Goal: Task Accomplishment & Management: Use online tool/utility

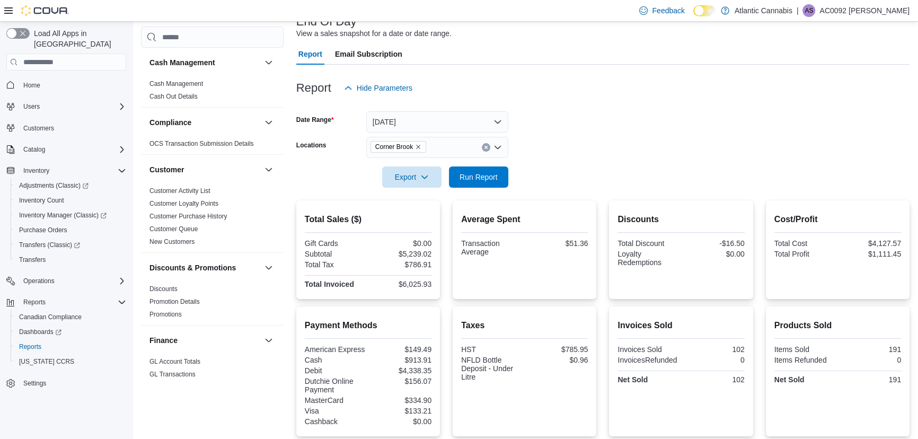
scroll to position [63, 0]
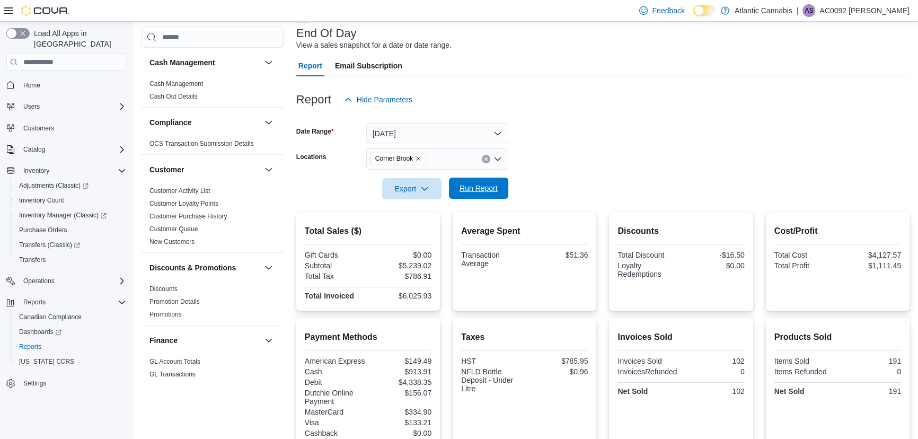
click at [488, 194] on span "Run Report" at bounding box center [478, 187] width 47 height 21
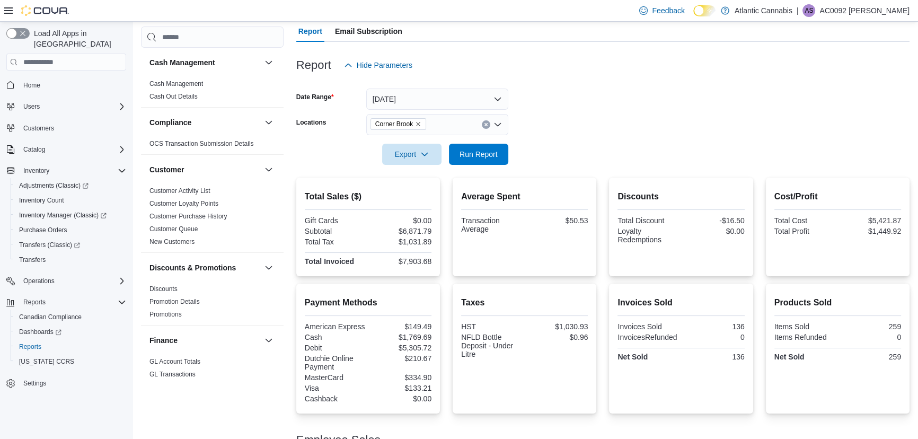
scroll to position [97, 0]
click at [422, 122] on span "Corner Brook" at bounding box center [398, 125] width 56 height 12
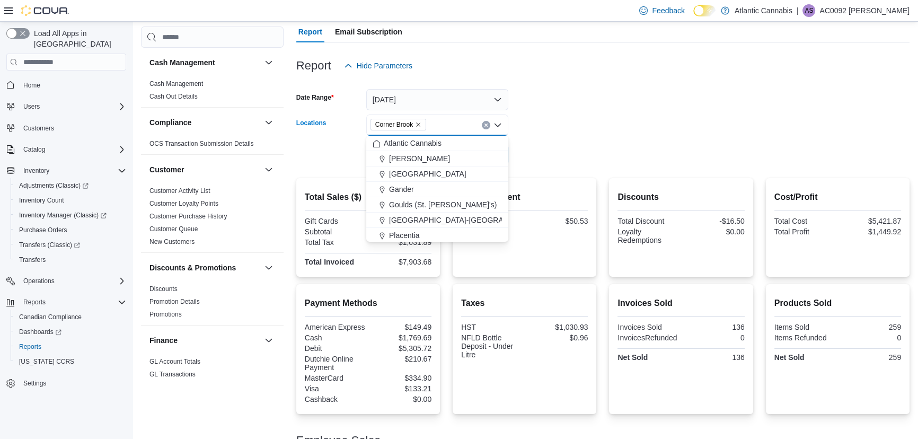
click at [410, 122] on span "Corner Brook" at bounding box center [394, 124] width 38 height 11
click at [420, 123] on icon "Remove Corner Brook from selection in this group" at bounding box center [418, 124] width 6 height 6
click at [415, 170] on span "Corner Brook" at bounding box center [411, 173] width 44 height 11
click at [441, 100] on button "[DATE]" at bounding box center [437, 99] width 142 height 21
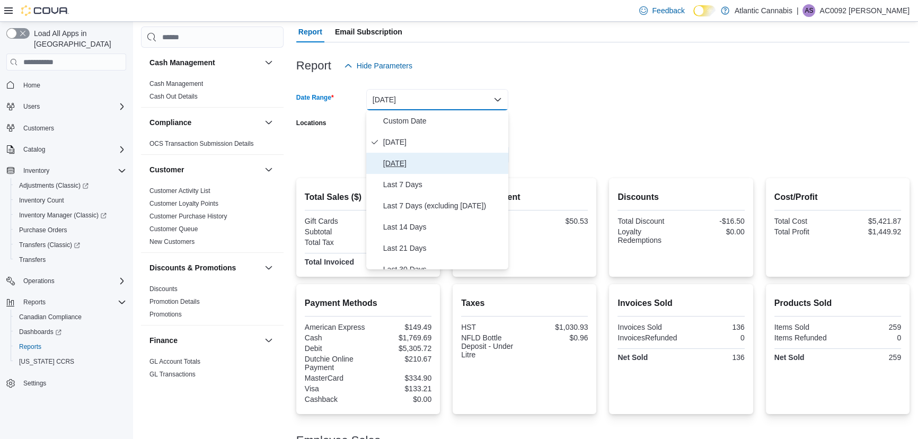
click at [438, 155] on button "[DATE]" at bounding box center [437, 163] width 142 height 21
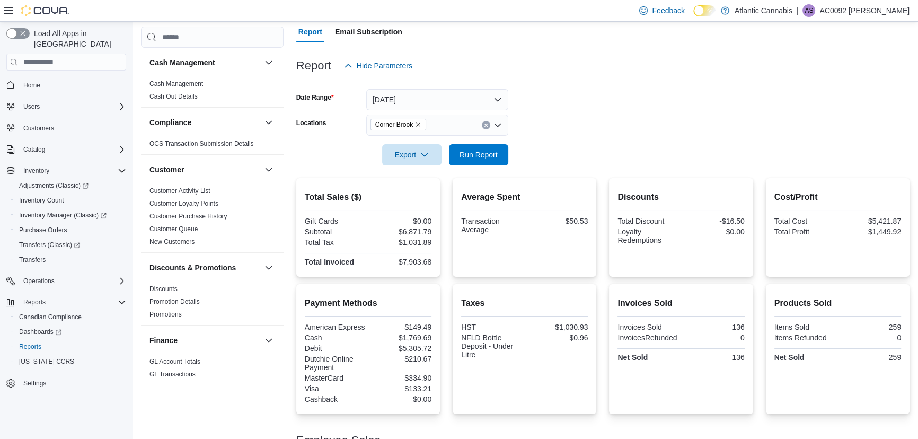
click at [516, 140] on div at bounding box center [602, 140] width 613 height 8
click at [508, 143] on div at bounding box center [602, 140] width 613 height 8
click at [495, 148] on span "Run Report" at bounding box center [478, 154] width 47 height 21
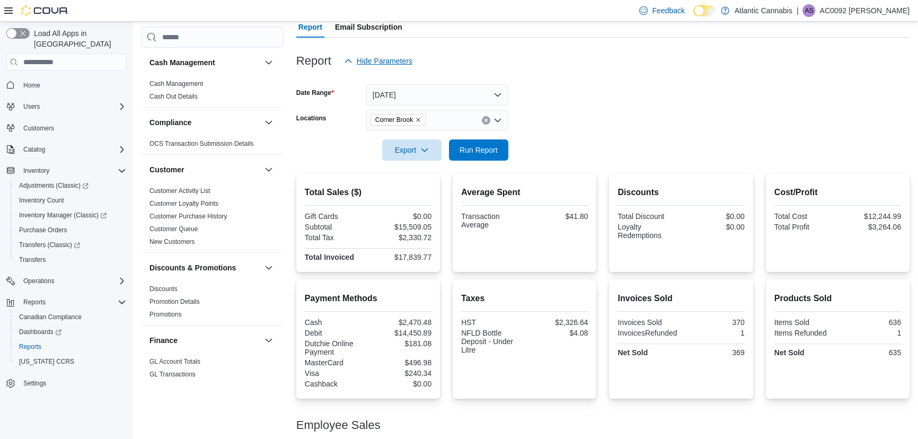
scroll to position [85, 0]
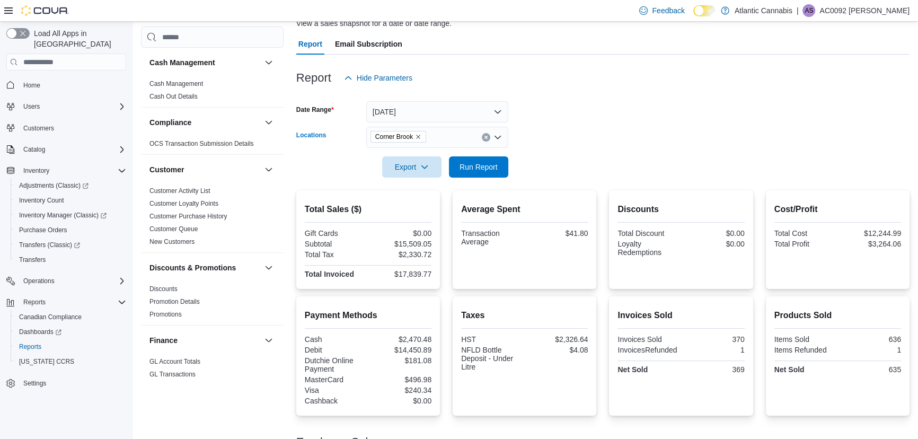
click at [416, 134] on icon "Remove Corner Brook from selection in this group" at bounding box center [418, 137] width 6 height 6
click at [562, 101] on form "Date Range [DATE] Locations All Locations Export Run Report" at bounding box center [602, 132] width 613 height 89
click at [411, 110] on button "[DATE]" at bounding box center [437, 111] width 142 height 21
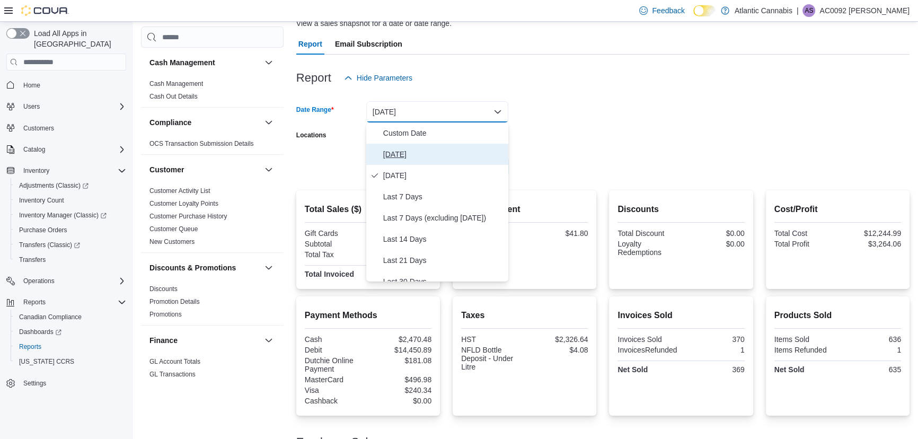
click at [435, 144] on button "[DATE]" at bounding box center [437, 154] width 142 height 21
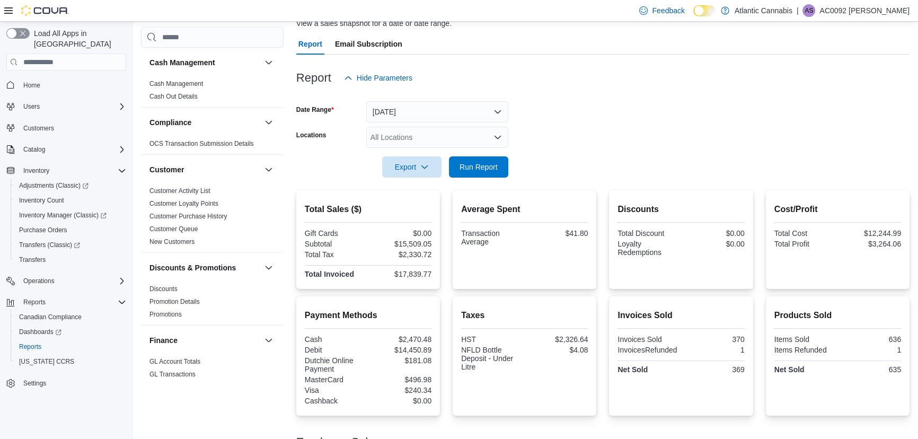
click at [647, 132] on form "Date Range [DATE] Locations All Locations Export Run Report" at bounding box center [602, 132] width 613 height 89
click at [381, 145] on div "All Locations" at bounding box center [437, 137] width 142 height 21
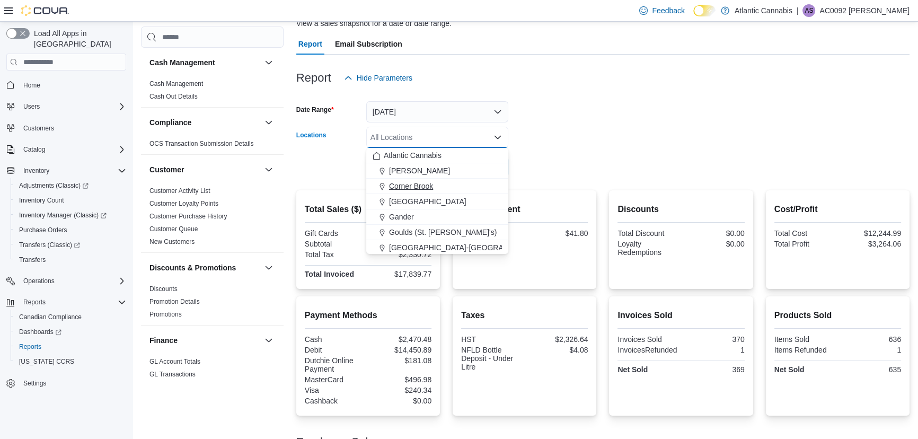
click at [406, 181] on span "Corner Brook" at bounding box center [411, 186] width 44 height 11
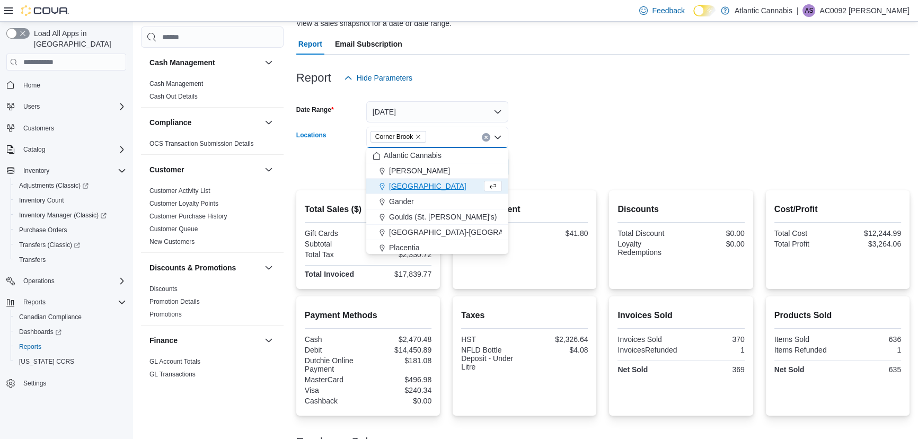
click at [570, 156] on form "Date Range [DATE] Locations [GEOGRAPHIC_DATA] Combo box. Selected. [GEOGRAPHIC_…" at bounding box center [602, 132] width 613 height 89
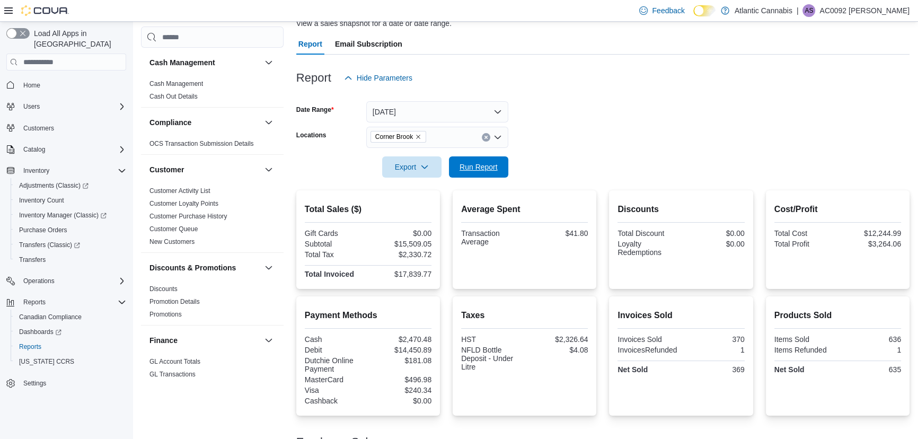
click at [479, 166] on span "Run Report" at bounding box center [478, 167] width 38 height 11
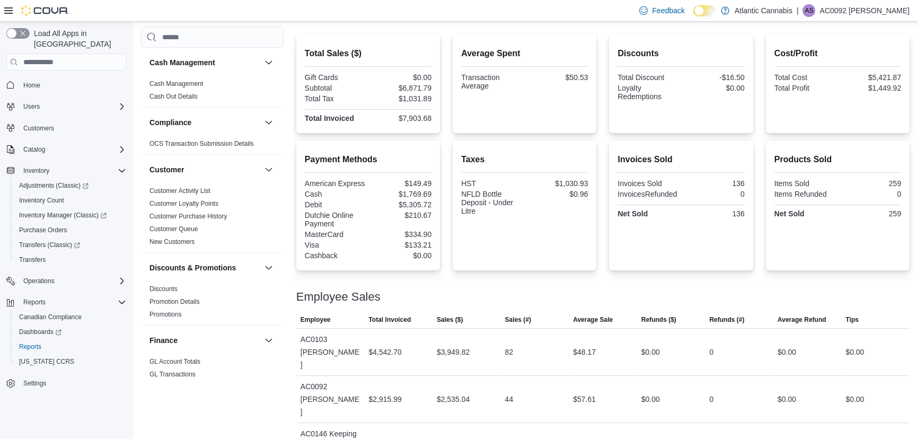
scroll to position [242, 0]
click at [64, 209] on span "Inventory Manager (Classic)" at bounding box center [62, 215] width 87 height 13
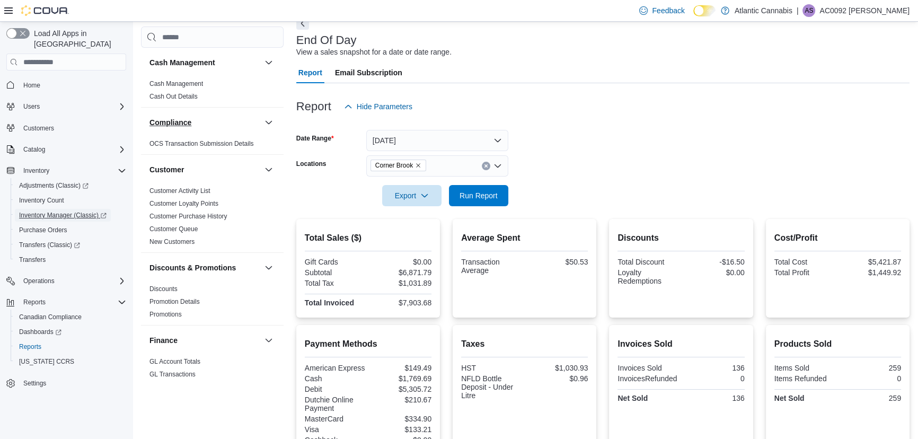
scroll to position [49, 0]
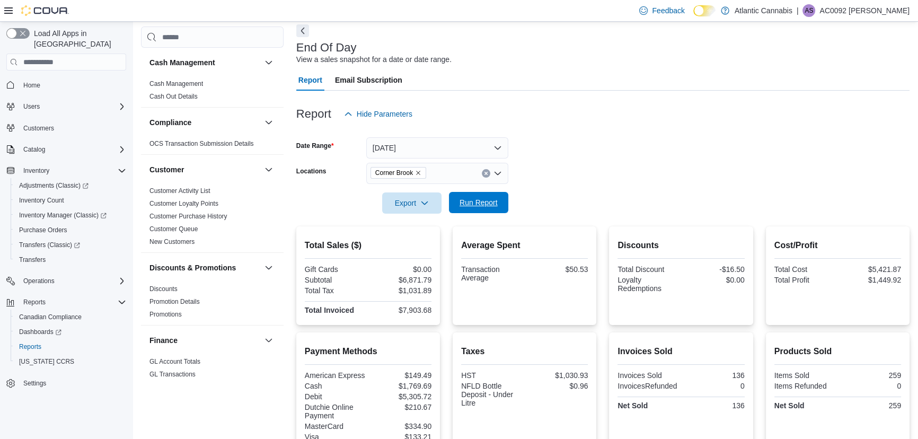
click at [486, 200] on span "Run Report" at bounding box center [478, 202] width 38 height 11
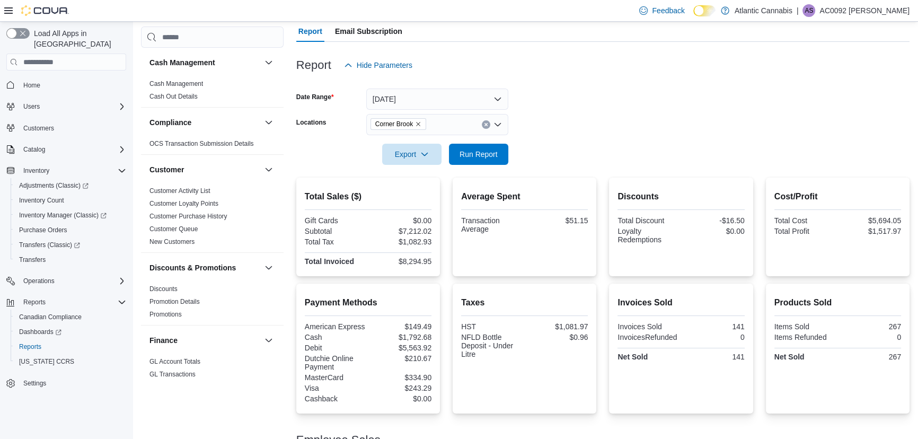
scroll to position [97, 0]
click at [460, 159] on span "Run Report" at bounding box center [478, 154] width 47 height 21
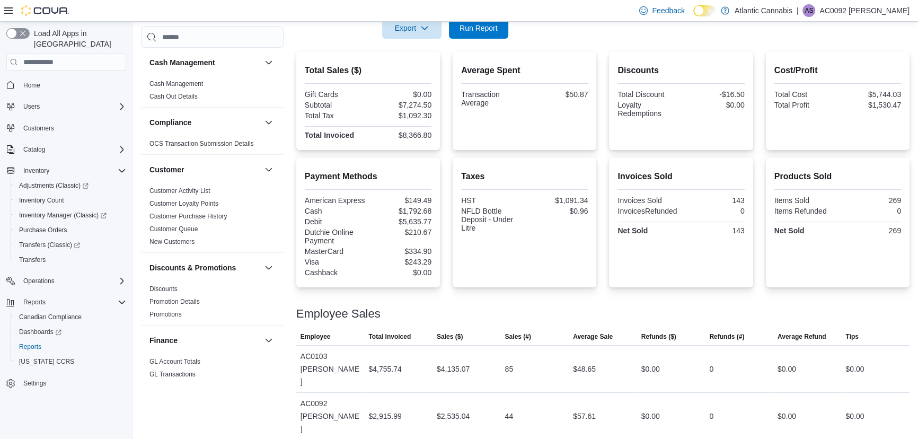
scroll to position [241, 0]
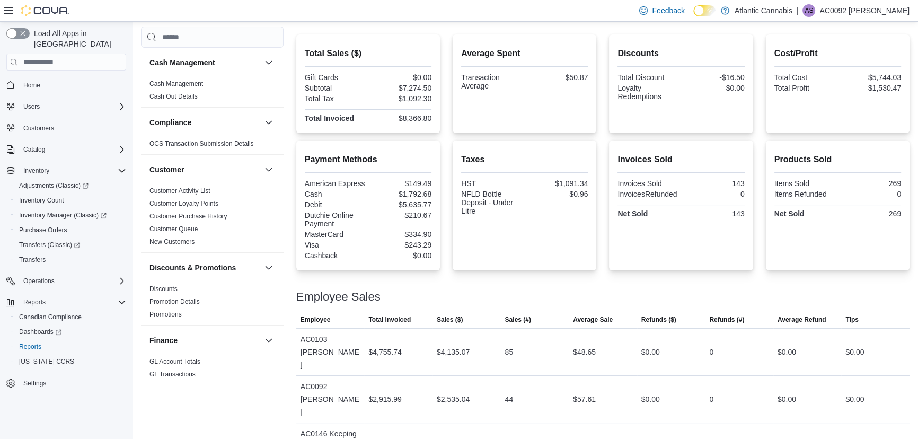
click at [58, 121] on span "Customers" at bounding box center [72, 127] width 107 height 13
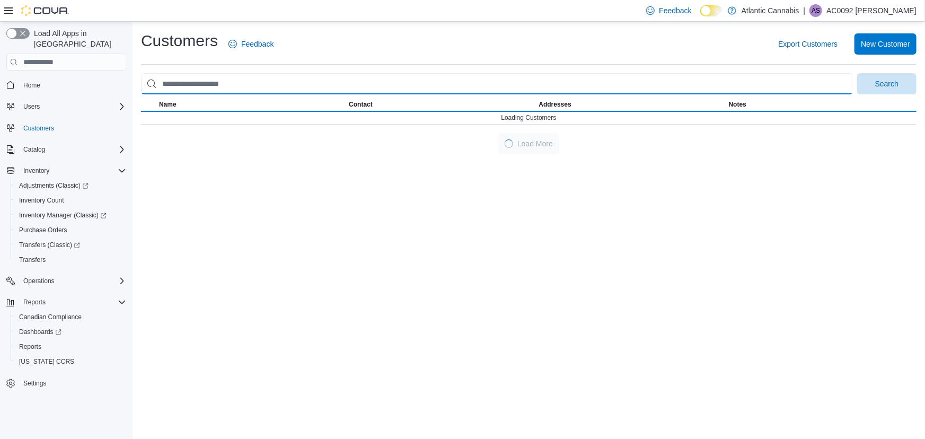
click at [287, 92] on input "search" at bounding box center [497, 83] width 712 height 21
click at [857, 73] on button "Search" at bounding box center [886, 83] width 59 height 21
type input "**********"
click at [857, 73] on button "Search" at bounding box center [886, 83] width 59 height 21
